Goal: Information Seeking & Learning: Learn about a topic

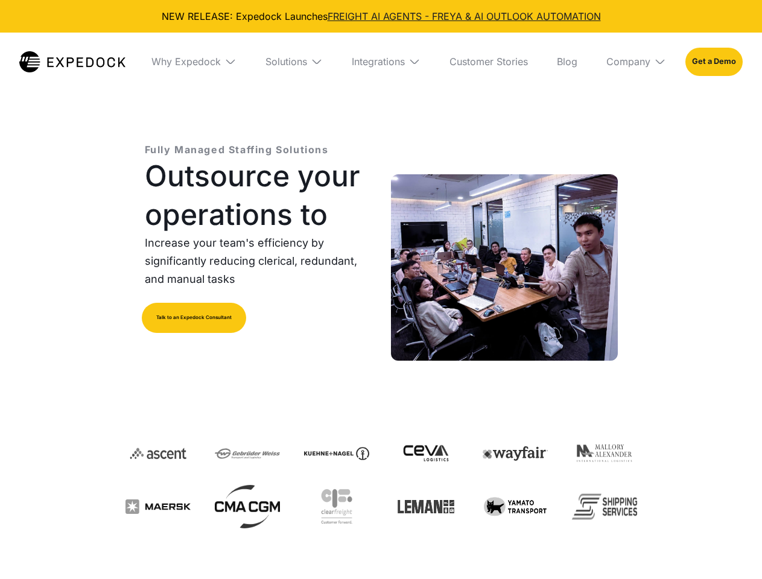
select select
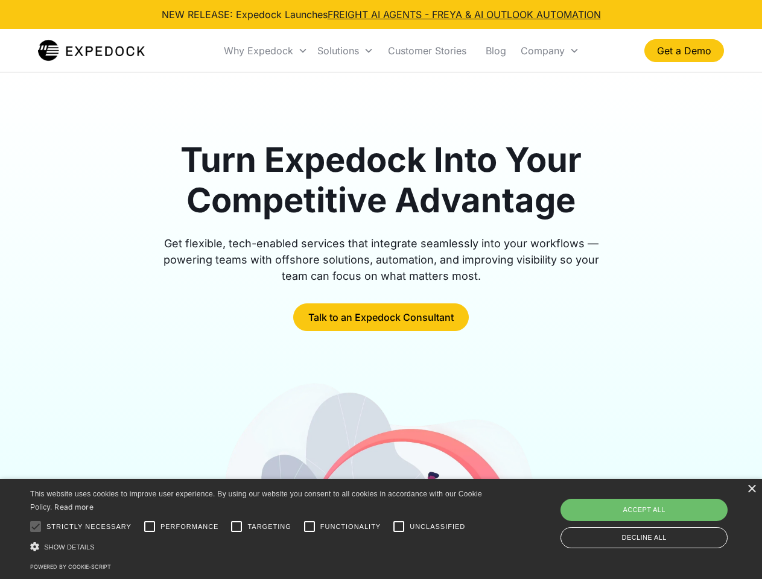
click at [266, 51] on div "Why Expedock" at bounding box center [258, 51] width 69 height 12
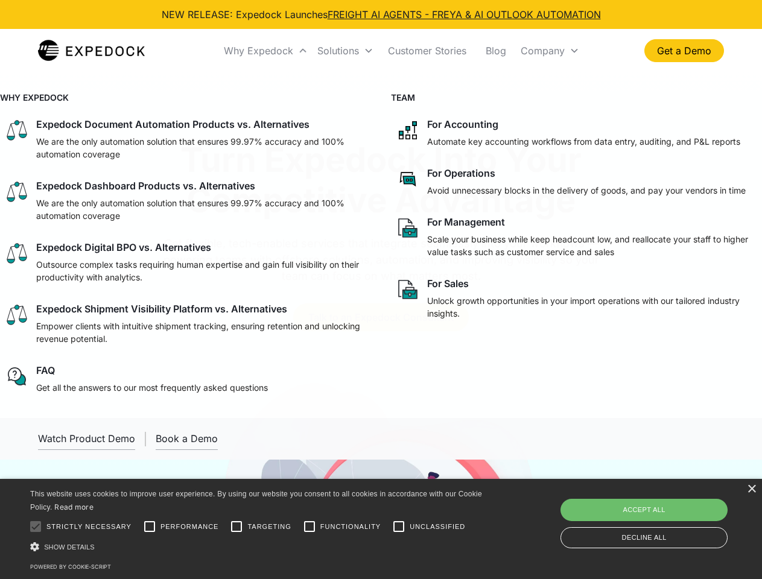
click at [345, 51] on div "Solutions" at bounding box center [338, 51] width 42 height 12
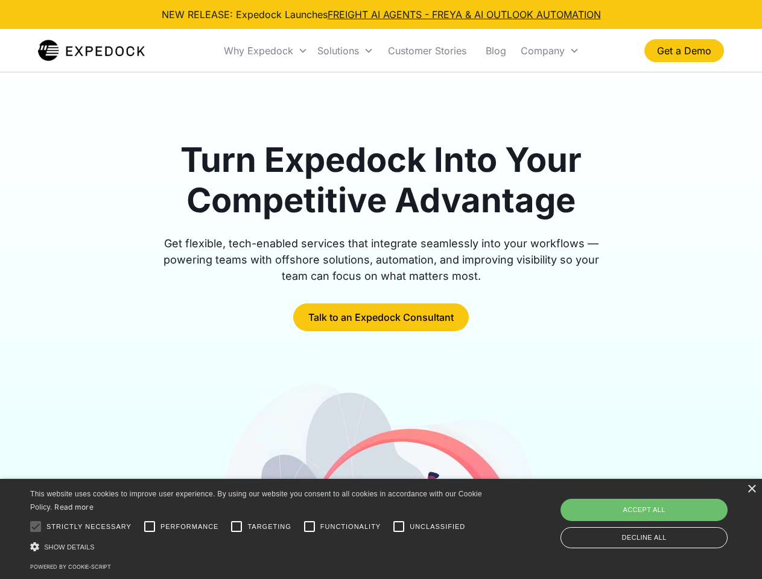
click at [549, 51] on div "Company" at bounding box center [542, 51] width 44 height 12
click at [36, 526] on div at bounding box center [36, 526] width 24 height 24
click at [150, 526] on input "Performance" at bounding box center [149, 526] width 24 height 24
checkbox input "true"
click at [236, 526] on input "Targeting" at bounding box center [236, 526] width 24 height 24
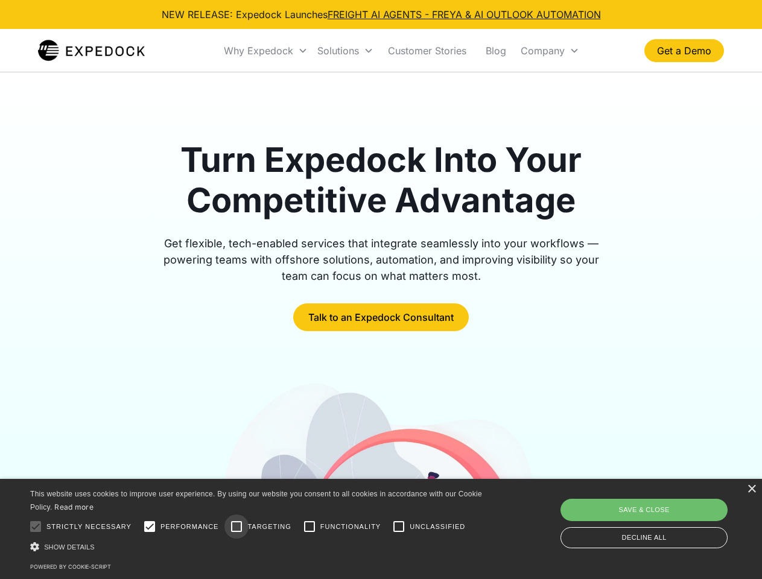
checkbox input "true"
click at [309, 526] on input "Functionality" at bounding box center [309, 526] width 24 height 24
checkbox input "true"
click at [399, 526] on input "Unclassified" at bounding box center [398, 526] width 24 height 24
checkbox input "true"
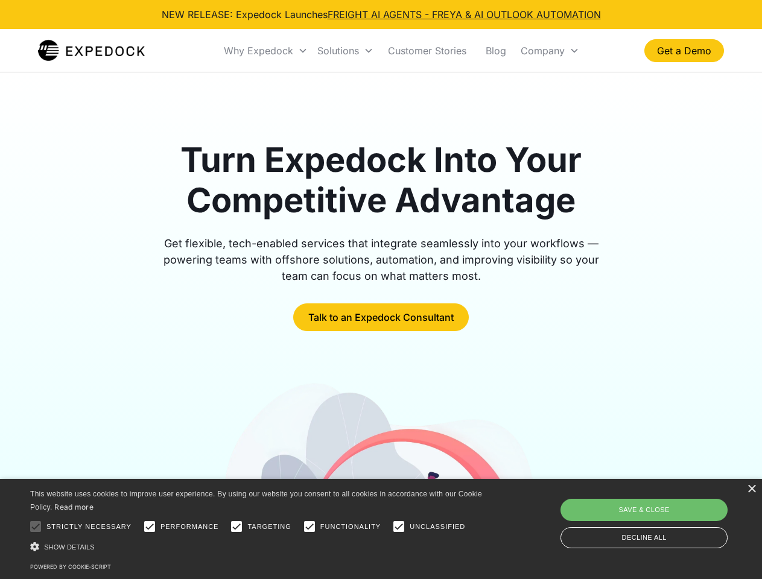
click at [258, 546] on div "Show details Hide details" at bounding box center [258, 546] width 456 height 13
